Goal: Transaction & Acquisition: Purchase product/service

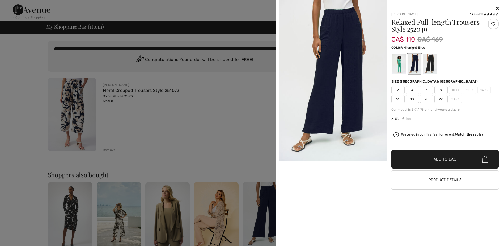
click at [500, 10] on div "Joseph Ribkoff 1 review 1 review Relaxed Full-length Trousers Style 252049 CA$ …" at bounding box center [390, 123] width 224 height 246
click at [498, 9] on icon at bounding box center [497, 8] width 3 height 4
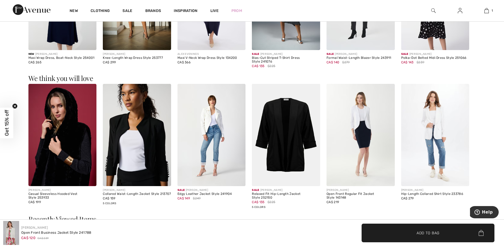
scroll to position [638, 0]
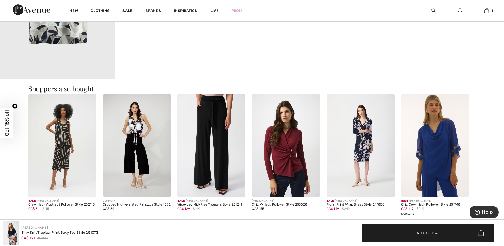
scroll to position [585, 0]
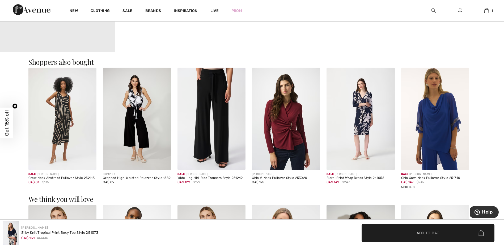
click at [134, 129] on img at bounding box center [137, 119] width 68 height 102
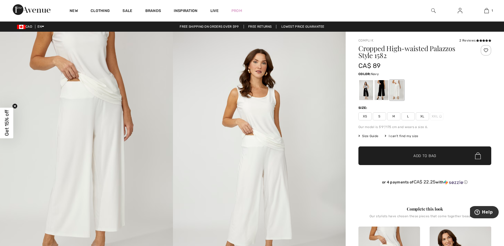
click at [381, 85] on div at bounding box center [382, 90] width 14 height 20
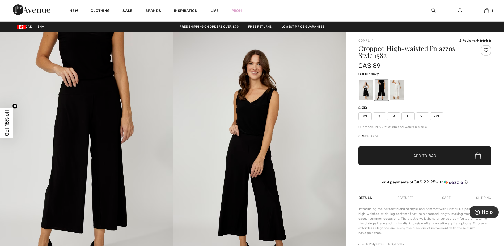
click at [396, 118] on span "M" at bounding box center [393, 116] width 13 height 8
click at [388, 156] on span "✔ Added to Bag Add to Bag" at bounding box center [425, 155] width 133 height 19
click at [367, 86] on div at bounding box center [366, 90] width 14 height 20
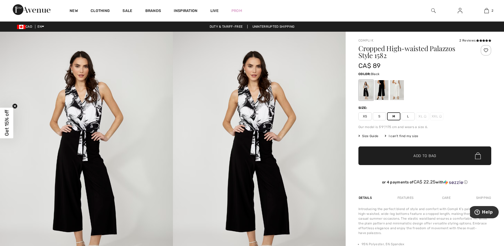
click at [377, 159] on span "✔ Added to Bag Add to Bag" at bounding box center [425, 155] width 133 height 19
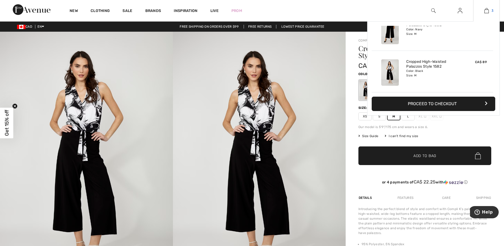
click at [488, 10] on img at bounding box center [487, 10] width 5 height 6
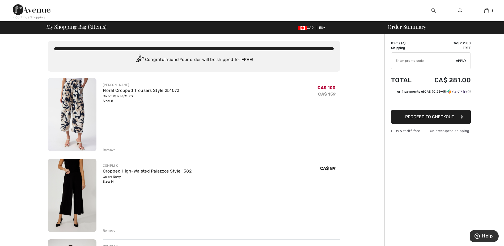
click at [107, 149] on div "Remove" at bounding box center [109, 149] width 13 height 5
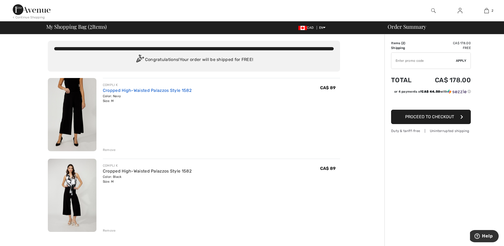
click at [152, 88] on link "Cropped High-Waisted Palazzos Style 1582" at bounding box center [147, 90] width 89 height 5
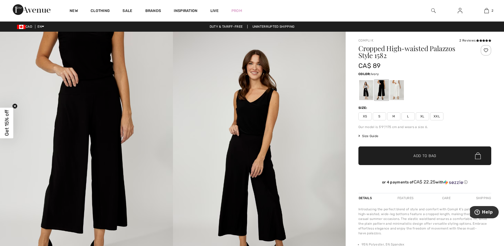
click at [400, 88] on div at bounding box center [397, 90] width 14 height 20
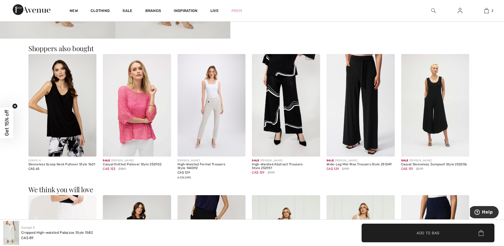
scroll to position [558, 0]
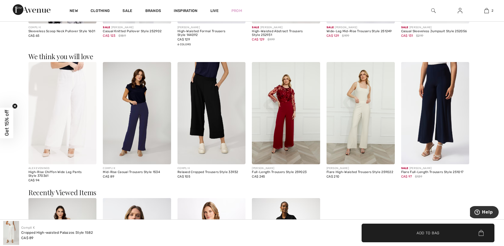
click at [210, 77] on img at bounding box center [212, 113] width 68 height 102
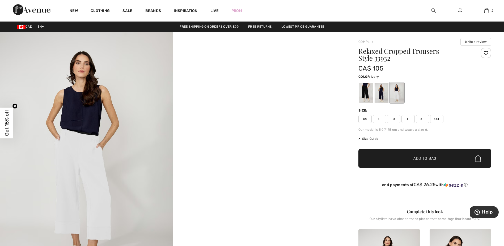
click at [395, 93] on div at bounding box center [397, 93] width 14 height 20
